Goal: Navigation & Orientation: Find specific page/section

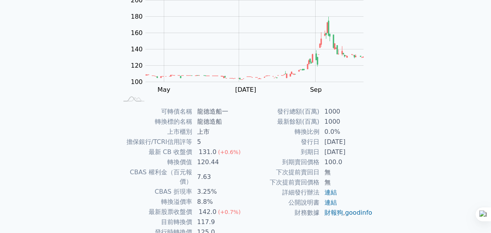
scroll to position [127, 0]
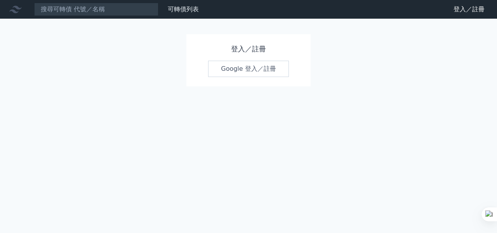
click at [277, 69] on link "Google 登入／註冊" at bounding box center [248, 69] width 81 height 16
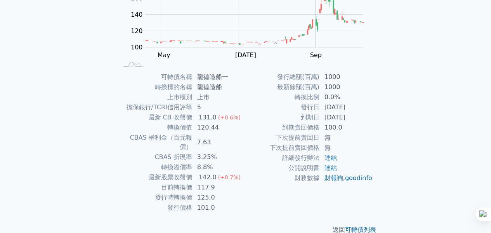
scroll to position [127, 0]
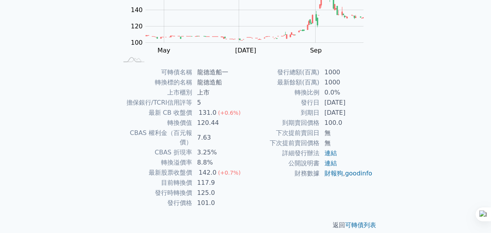
click at [229, 208] on div "返回 可轉債列表" at bounding box center [245, 225] width 273 height 34
